Goal: Check status: Check status

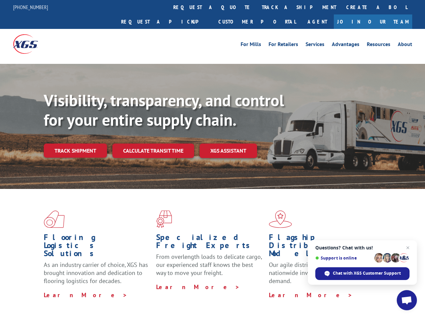
click at [212, 158] on div "Visibility, transparency, and control for your entire supply chain. Track shipm…" at bounding box center [234, 138] width 381 height 94
click at [257, 7] on link "track a shipment" at bounding box center [299, 7] width 84 height 14
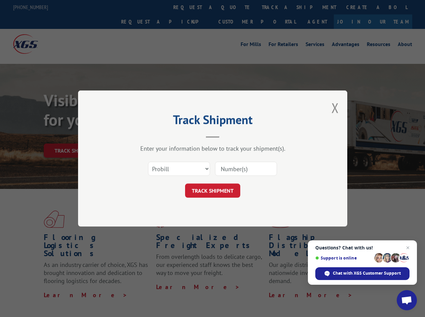
click at [235, 7] on div "Track Shipment Enter your information below to track your shipment(s). Select c…" at bounding box center [212, 158] width 425 height 317
click at [277, 7] on div "Track Shipment Enter your information below to track your shipment(s). Select c…" at bounding box center [212, 158] width 425 height 317
click at [75, 136] on div "Track Shipment Enter your information below to track your shipment(s). Select c…" at bounding box center [212, 158] width 425 height 317
click at [153, 136] on header "Track Shipment" at bounding box center [213, 126] width 202 height 23
click at [228, 136] on header "Track Shipment" at bounding box center [213, 126] width 202 height 23
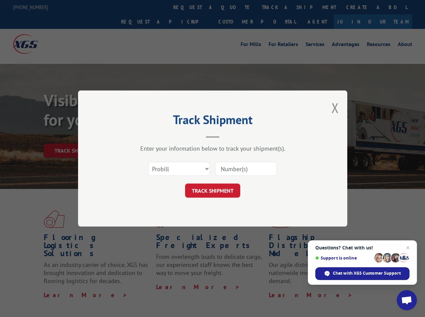
click at [407, 300] on span "Open chat" at bounding box center [406, 300] width 11 height 9
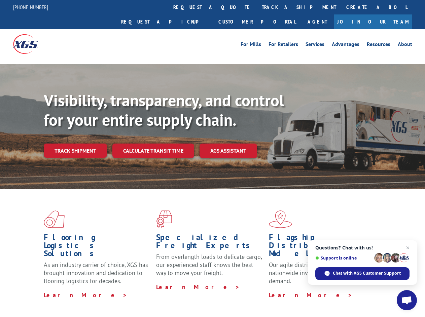
click at [212, 158] on div "Visibility, transparency, and control for your entire supply chain. Track shipm…" at bounding box center [234, 138] width 381 height 94
click at [257, 7] on link "track a shipment" at bounding box center [299, 7] width 84 height 14
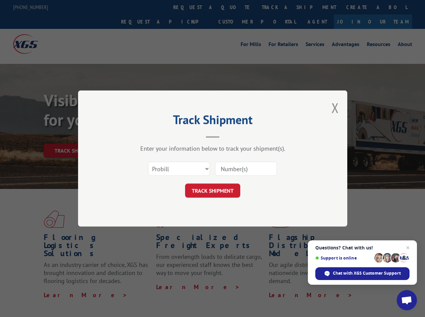
click at [235, 7] on div "Track Shipment Enter your information below to track your shipment(s). Select c…" at bounding box center [212, 158] width 425 height 317
click at [277, 7] on div "Track Shipment Enter your information below to track your shipment(s). Select c…" at bounding box center [212, 158] width 425 height 317
click at [75, 136] on div "Track Shipment Enter your information below to track your shipment(s). Select c…" at bounding box center [212, 158] width 425 height 317
click at [153, 136] on header "Track Shipment" at bounding box center [213, 126] width 202 height 23
click at [228, 136] on header "Track Shipment" at bounding box center [213, 126] width 202 height 23
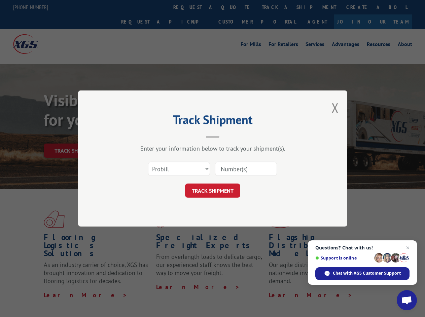
click at [407, 300] on span "Open chat" at bounding box center [406, 300] width 11 height 9
